Goal: Task Accomplishment & Management: Complete application form

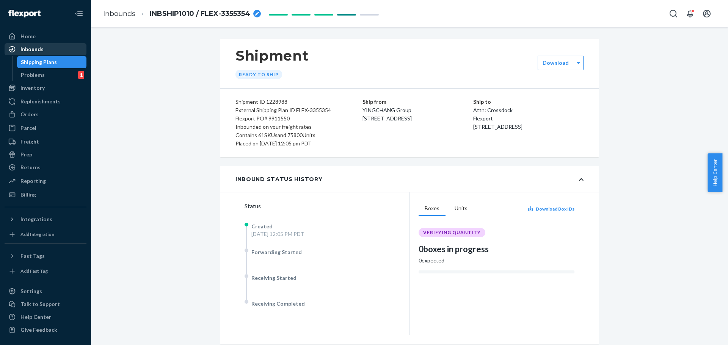
click at [34, 50] on div "Inbounds" at bounding box center [31, 49] width 23 height 8
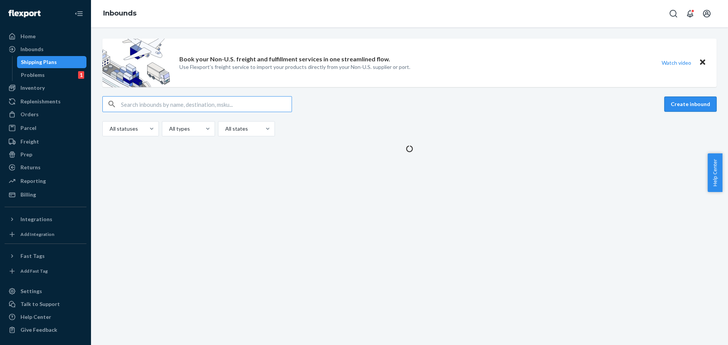
click at [680, 105] on button "Create inbound" at bounding box center [690, 104] width 52 height 15
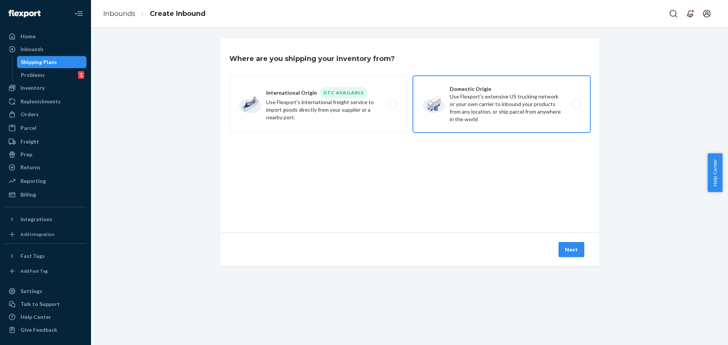
click at [523, 101] on label "Domestic Origin Use Flexport’s extensive US trucking network or your own carrie…" at bounding box center [501, 104] width 177 height 57
click at [576, 102] on input "Domestic Origin Use Flexport’s extensive US trucking network or your own carrie…" at bounding box center [578, 104] width 5 height 5
radio input "true"
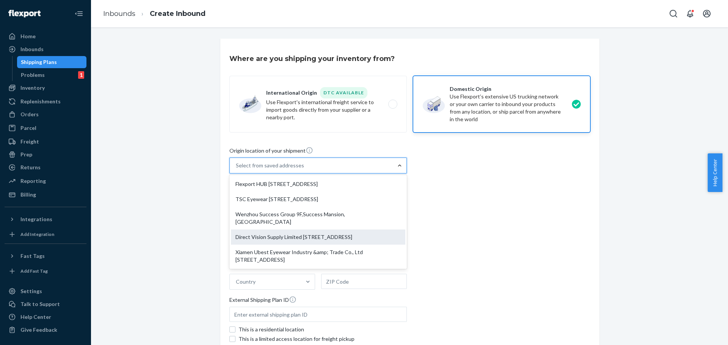
click at [345, 235] on div "Direct Vision Supply Limited [STREET_ADDRESS]" at bounding box center [318, 237] width 174 height 15
click at [237, 169] on input "option Direct Vision Supply Limited [STREET_ADDRESS]. 5 results available. Use …" at bounding box center [236, 166] width 1 height 8
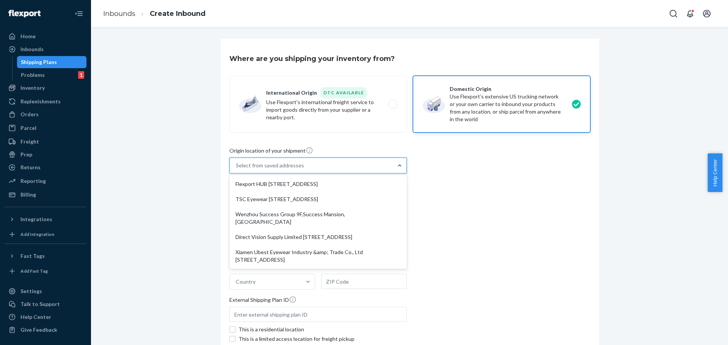
type input "Direct Vision Supply Limited"
type input "[STREET_ADDRESS]"
type input "[GEOGRAPHIC_DATA]"
type input "325000"
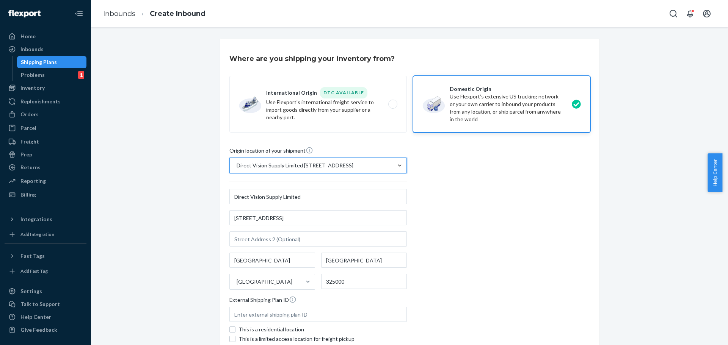
click at [502, 235] on div "Origin location of your shipment option Direct Vision Supply Limited [STREET_AD…" at bounding box center [409, 250] width 361 height 207
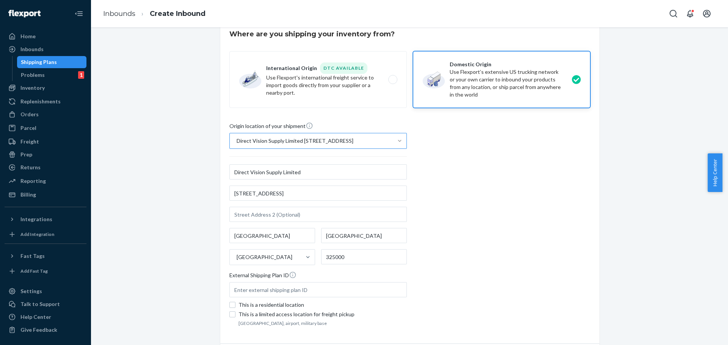
scroll to position [38, 0]
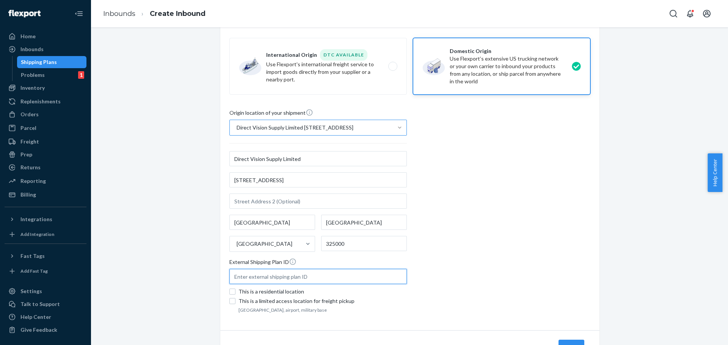
click at [286, 276] on input "text" at bounding box center [317, 276] width 177 height 15
paste input "FLEX-3390488"
type input "FLEX-3390488"
click at [170, 245] on div "Where are you shipping your inventory from? International Origin DTC Available …" at bounding box center [410, 192] width 626 height 382
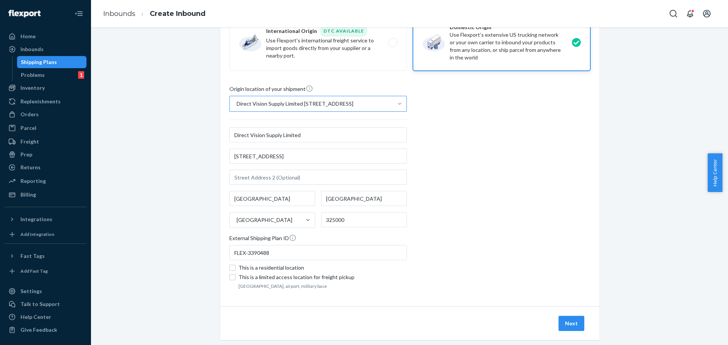
scroll to position [75, 0]
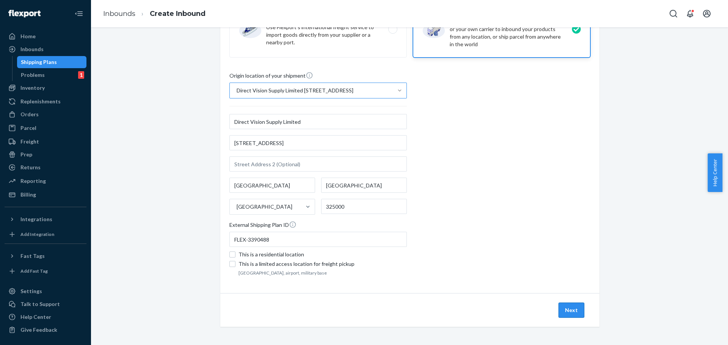
click at [579, 318] on button "Next" at bounding box center [571, 310] width 26 height 15
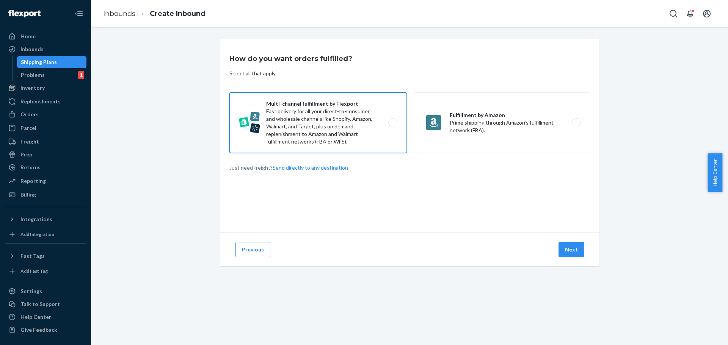
click at [385, 117] on label "Multi-channel fulfillment by Flexport Fast delivery for all your direct-to-cons…" at bounding box center [317, 123] width 177 height 61
click at [392, 121] on input "Multi-channel fulfillment by Flexport Fast delivery for all your direct-to-cons…" at bounding box center [394, 123] width 5 height 5
radio input "true"
click at [567, 253] on button "Next" at bounding box center [571, 249] width 26 height 15
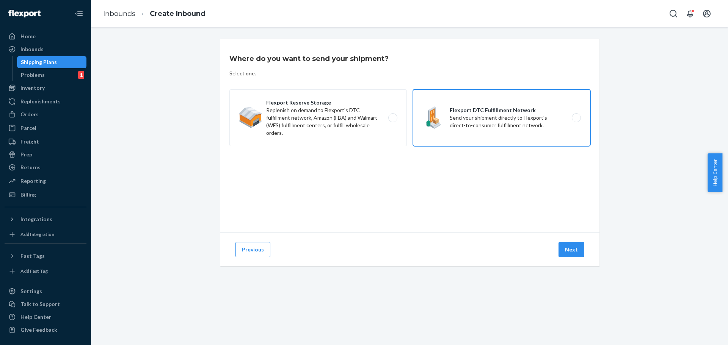
click at [549, 112] on label "Flexport DTC Fulfillment Network Send your shipment directly to Flexport's dire…" at bounding box center [501, 117] width 177 height 57
click at [576, 116] on input "Flexport DTC Fulfillment Network Send your shipment directly to Flexport's dire…" at bounding box center [578, 118] width 5 height 5
radio input "true"
click at [566, 251] on button "Next" at bounding box center [571, 249] width 26 height 15
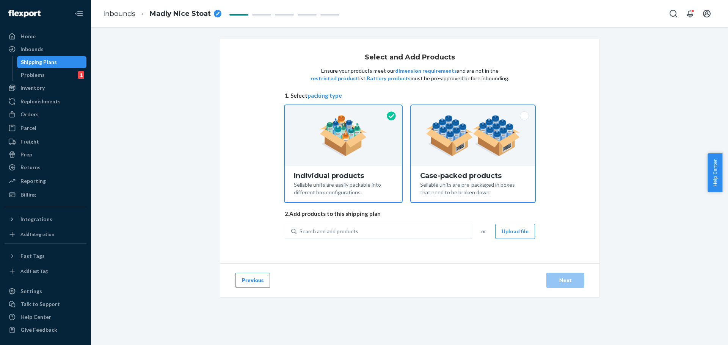
click at [477, 140] on img at bounding box center [473, 136] width 94 height 42
click at [475, 110] on input "Case-packed products Sellable units are pre-packaged in boxes that need to be b…" at bounding box center [473, 107] width 5 height 5
radio input "true"
radio input "false"
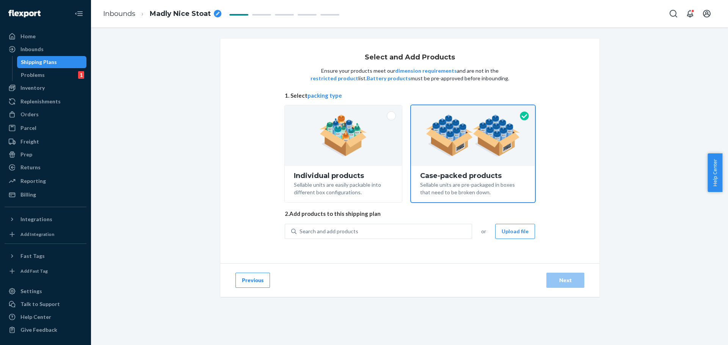
drag, startPoint x: 36, startPoint y: 54, endPoint x: 68, endPoint y: 62, distance: 32.9
click at [36, 54] on div "Inbounds" at bounding box center [45, 49] width 80 height 11
